Goal: Task Accomplishment & Management: Use online tool/utility

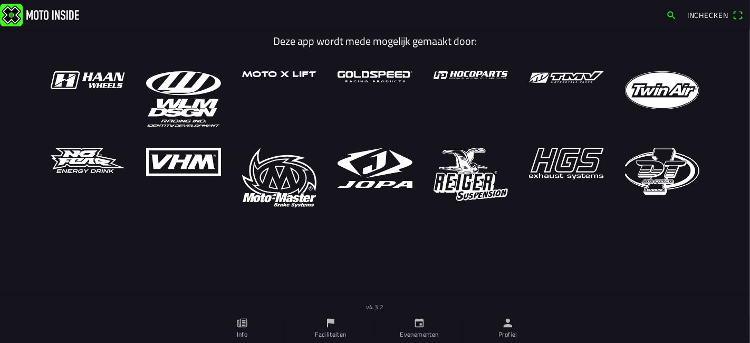
click at [515, 338] on ion-label "Profiel" at bounding box center [507, 333] width 19 height 9
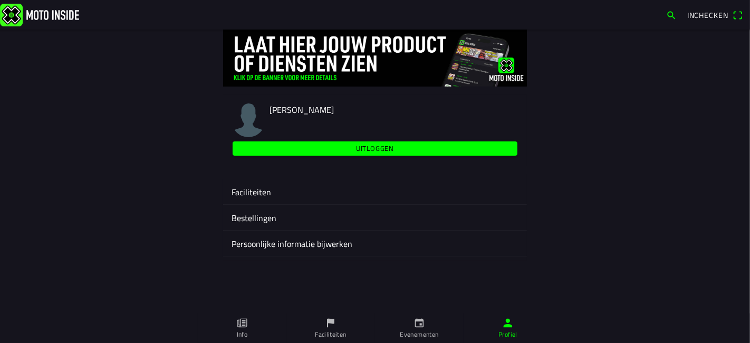
click at [269, 193] on ion-label "Faciliteiten" at bounding box center [374, 192] width 287 height 13
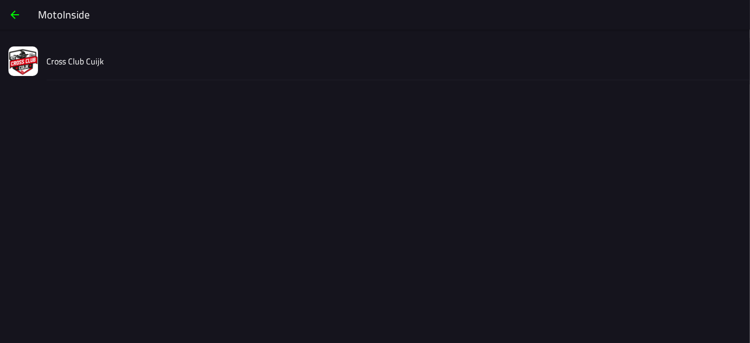
click at [136, 62] on div "Cross Club Cuijk" at bounding box center [393, 60] width 695 height 37
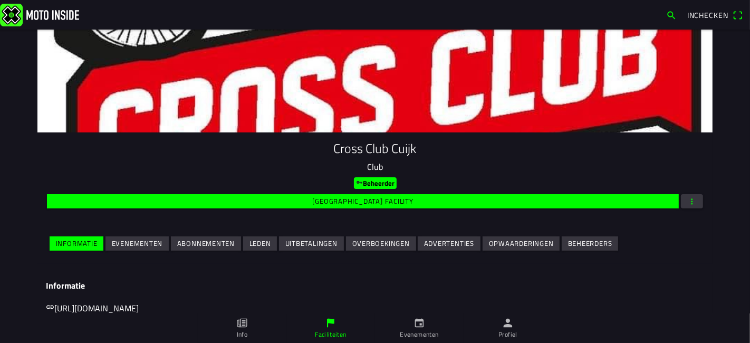
click at [0, 0] on slot "Evenementen" at bounding box center [0, 0] width 0 height 0
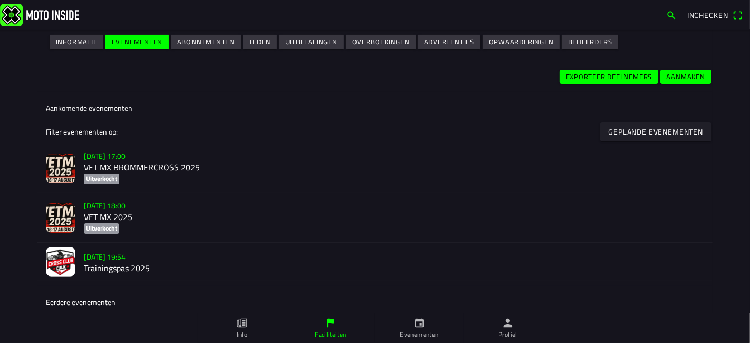
scroll to position [201, 0]
click at [144, 170] on h2 "VET MX BROMMERCROSS 2025" at bounding box center [394, 167] width 620 height 10
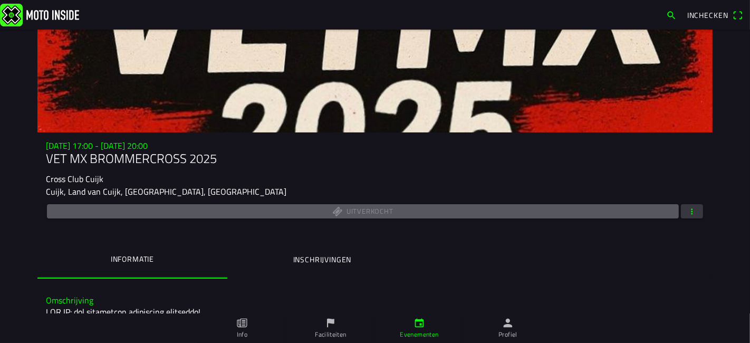
click at [674, 212] on div "Uitverkocht" at bounding box center [375, 211] width 658 height 18
click at [681, 212] on button "button" at bounding box center [692, 211] width 22 height 14
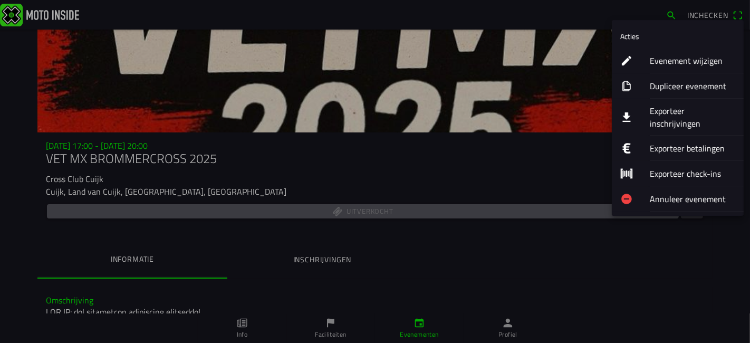
click at [672, 113] on ion-label "Exporteer inschrijvingen" at bounding box center [691, 116] width 85 height 25
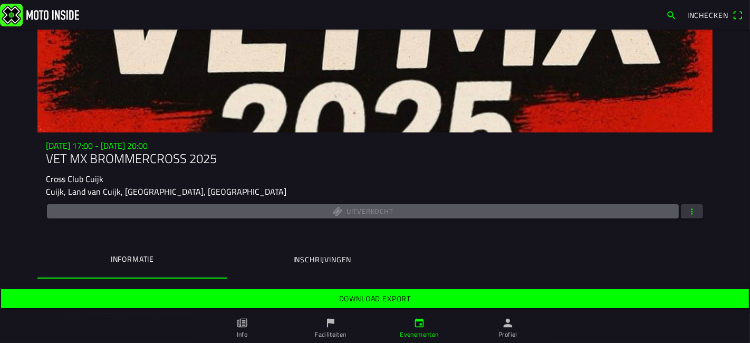
click at [346, 306] on span "Download export" at bounding box center [374, 298] width 731 height 19
